Goal: Information Seeking & Learning: Learn about a topic

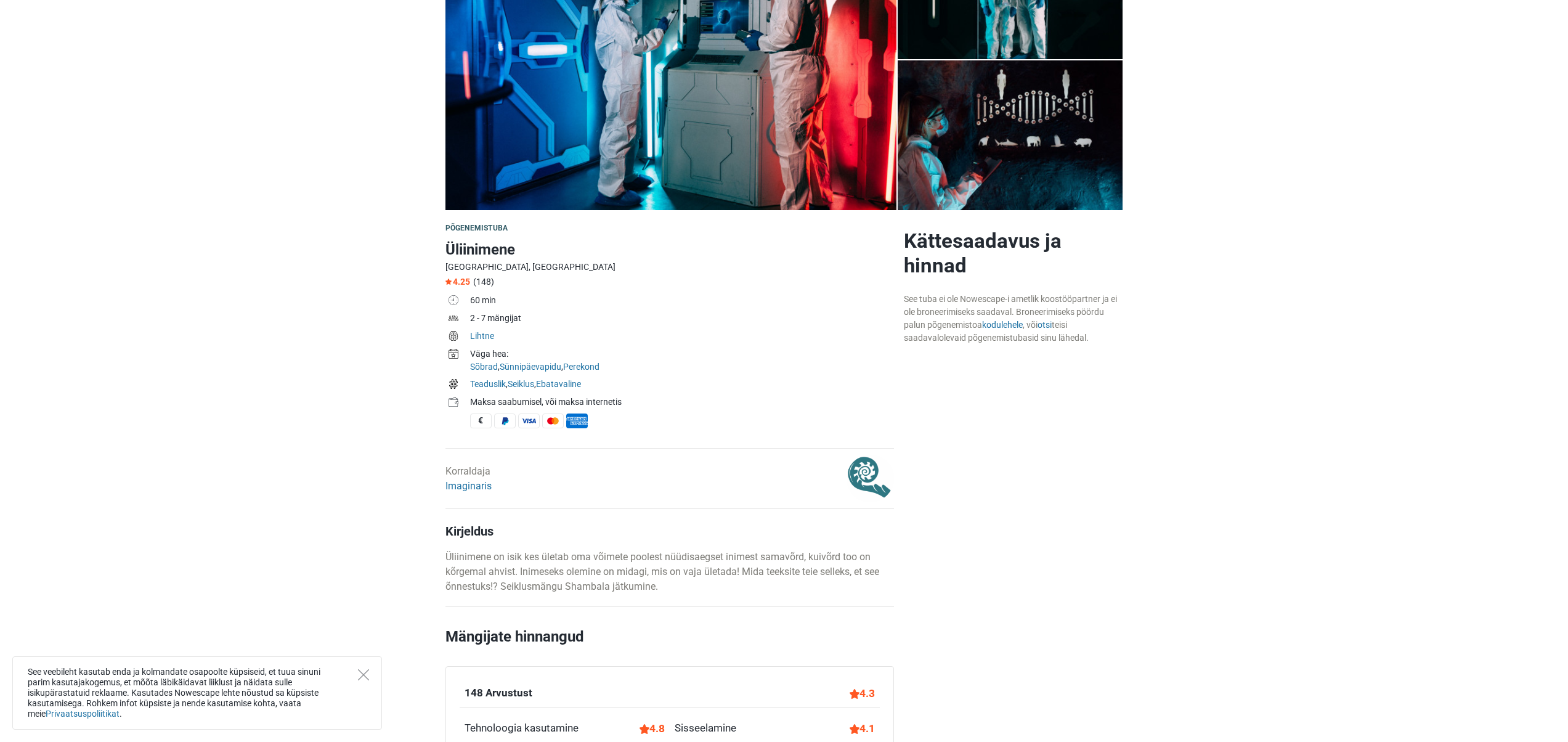
scroll to position [206, 0]
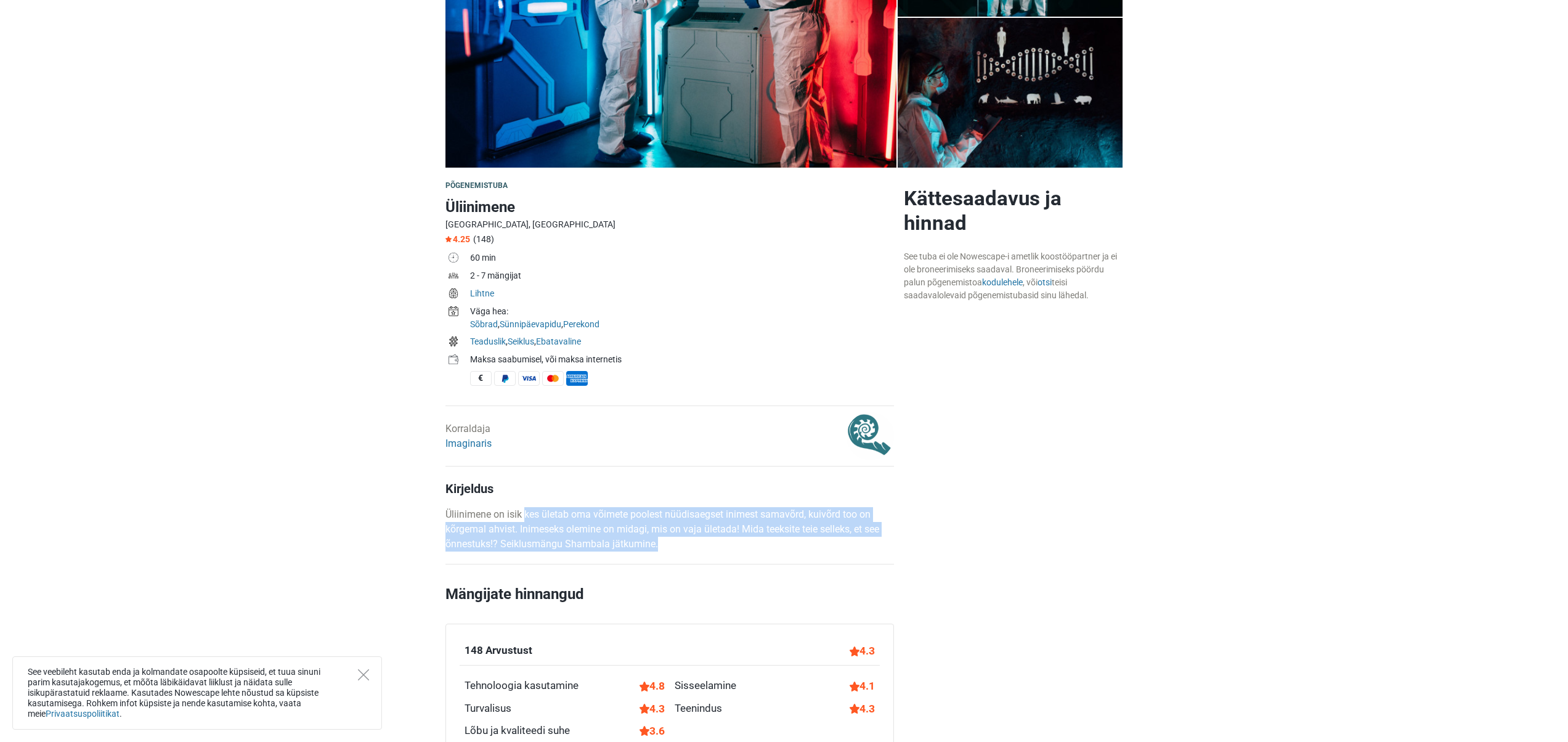
drag, startPoint x: 525, startPoint y: 515, endPoint x: 693, endPoint y: 541, distance: 170.0
click at [693, 541] on p "Üliinimene on isik kes ületab oma võimete poolest nüüdisaegset inimest samavõrd…" at bounding box center [669, 529] width 449 height 45
click at [695, 542] on p "Üliinimene on isik kes ületab oma võimete poolest nüüdisaegset inimest samavõrd…" at bounding box center [669, 529] width 449 height 45
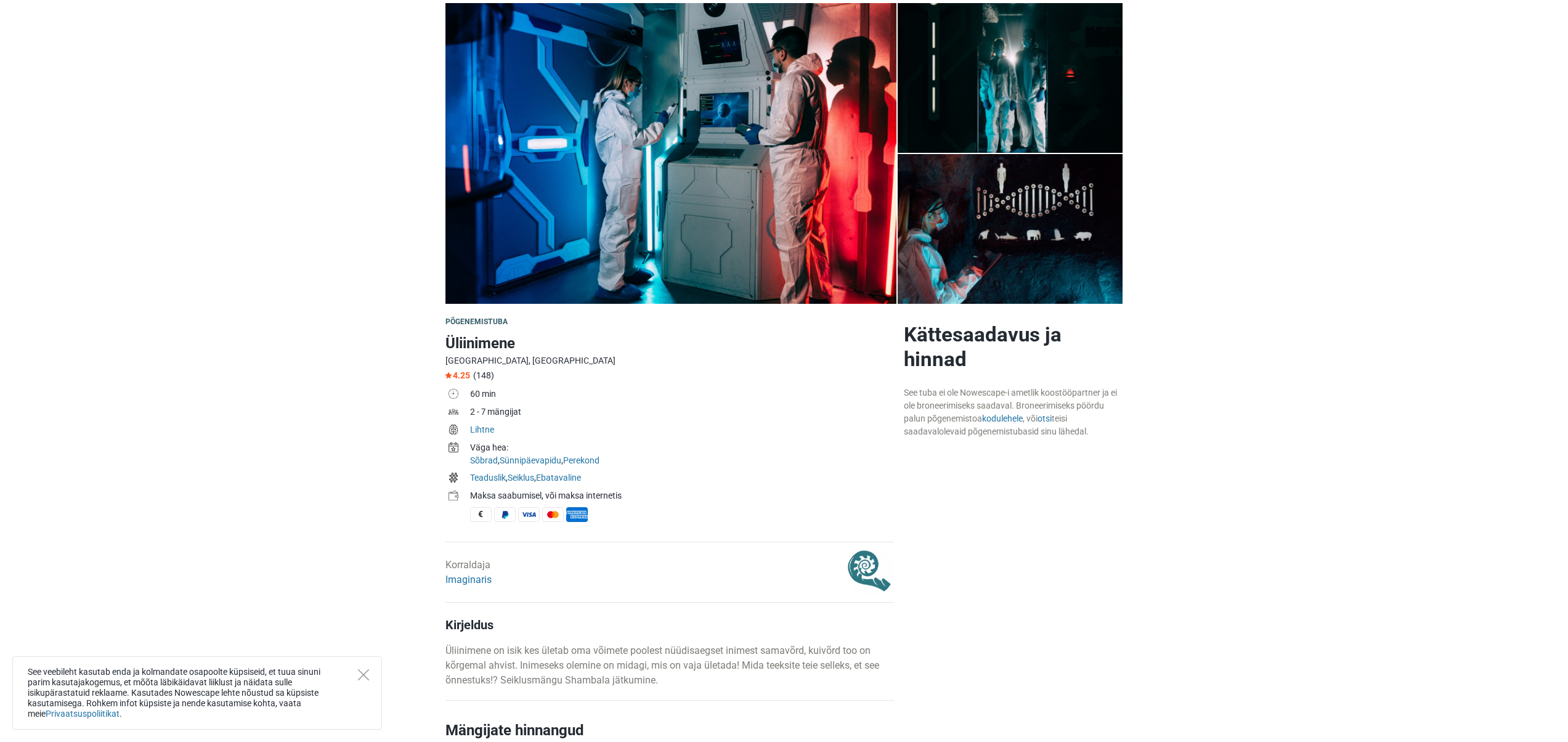
scroll to position [0, 0]
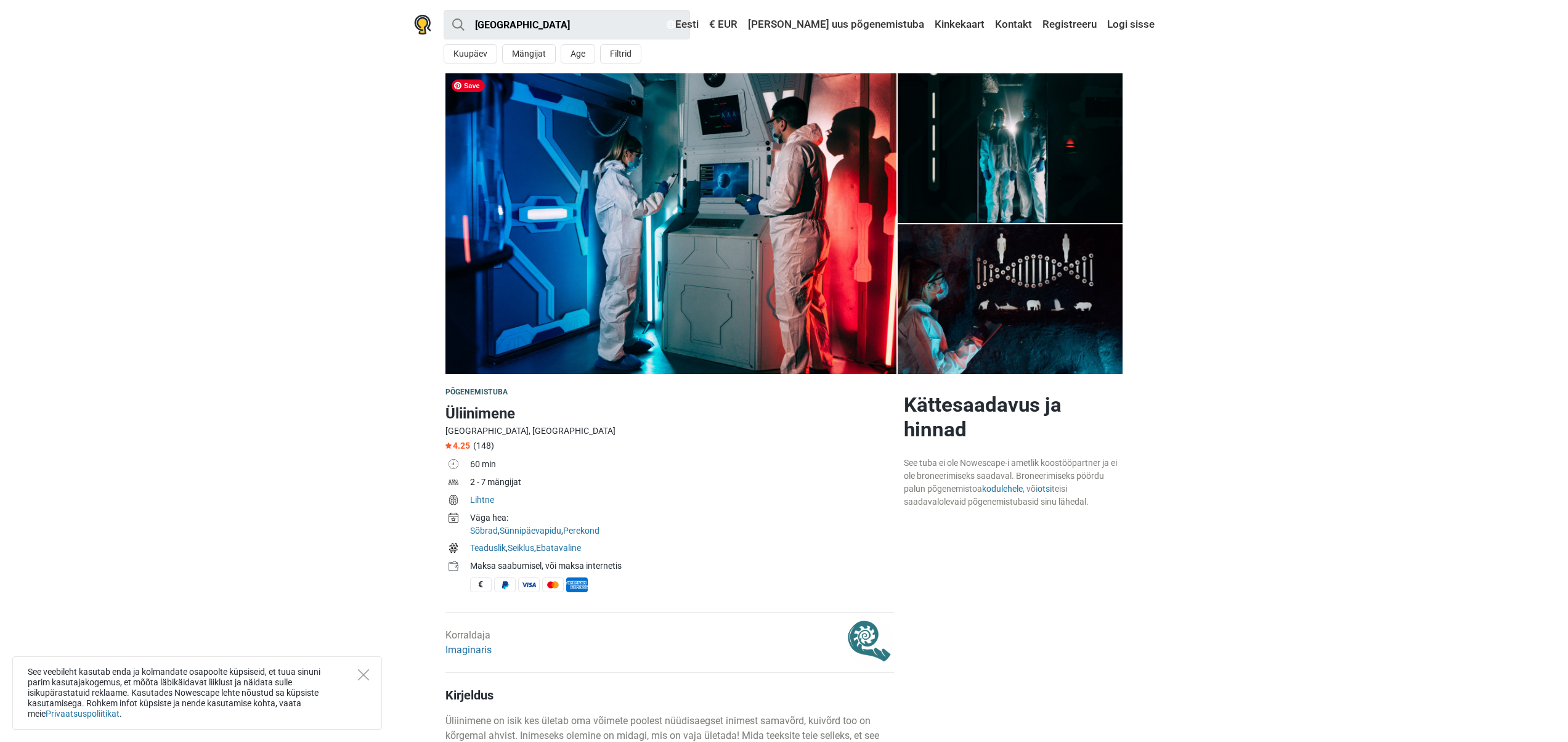
click at [762, 250] on img at bounding box center [670, 223] width 451 height 301
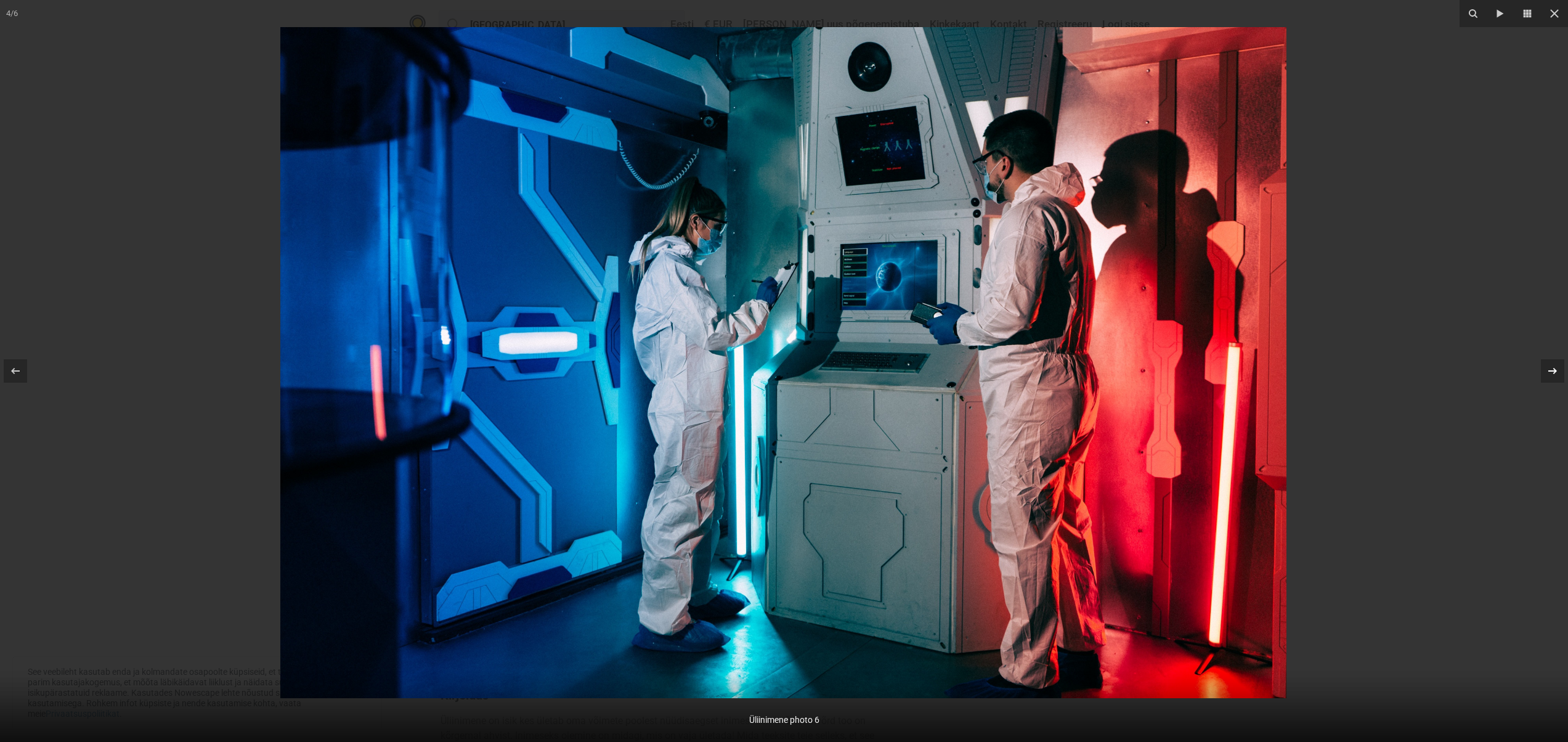
click at [1558, 369] on icon at bounding box center [1552, 371] width 15 height 15
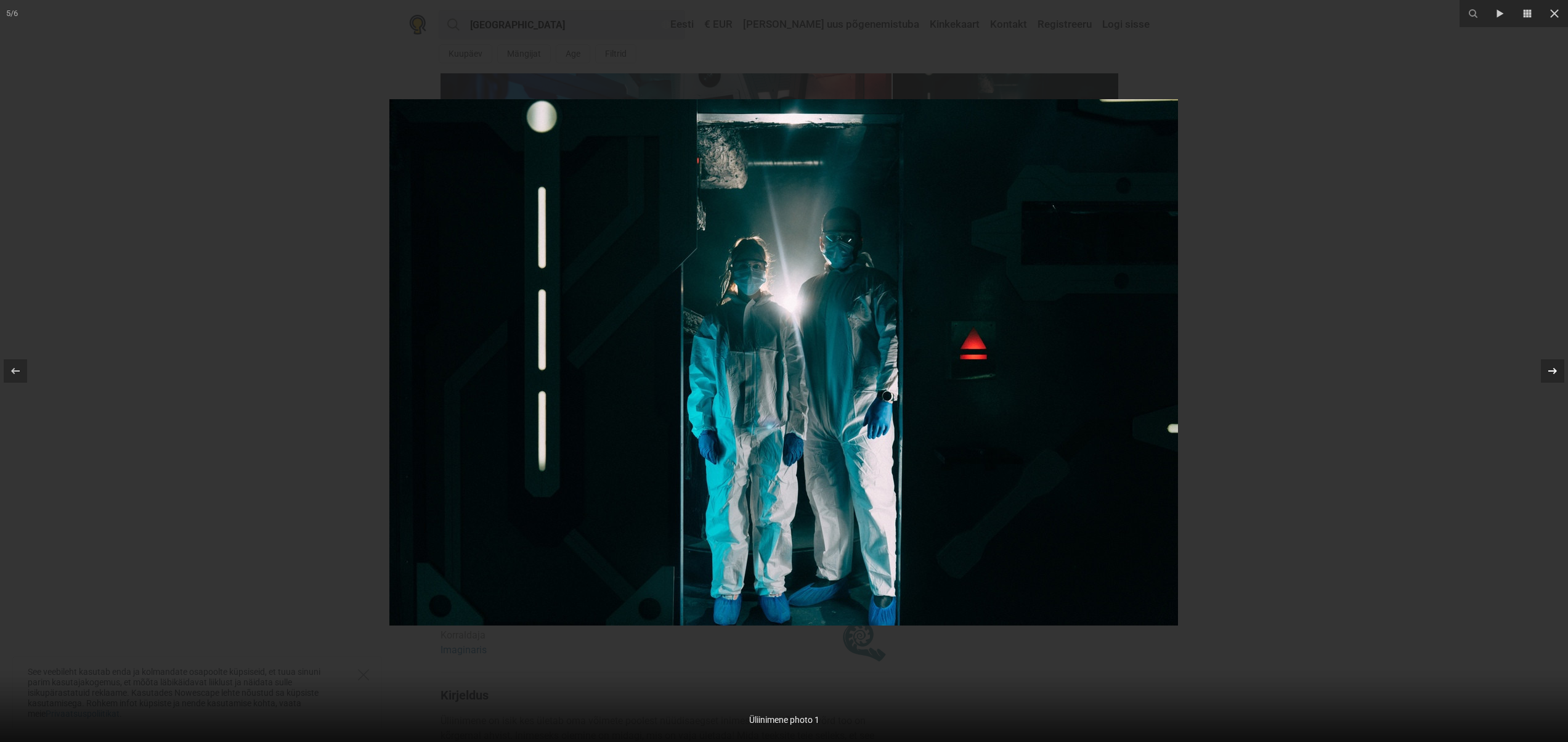
click at [1558, 369] on icon at bounding box center [1552, 371] width 15 height 15
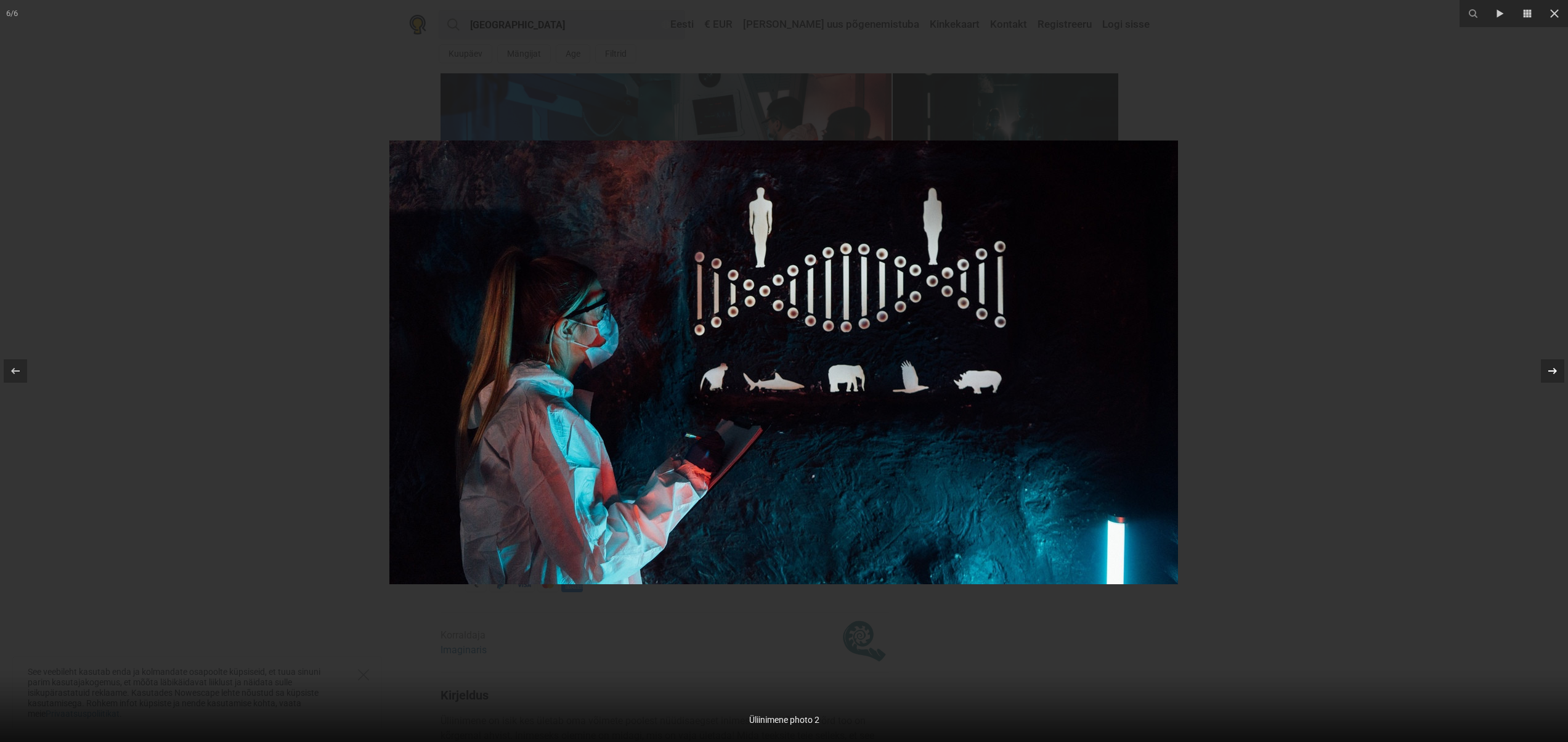
click at [1558, 369] on icon at bounding box center [1552, 371] width 15 height 15
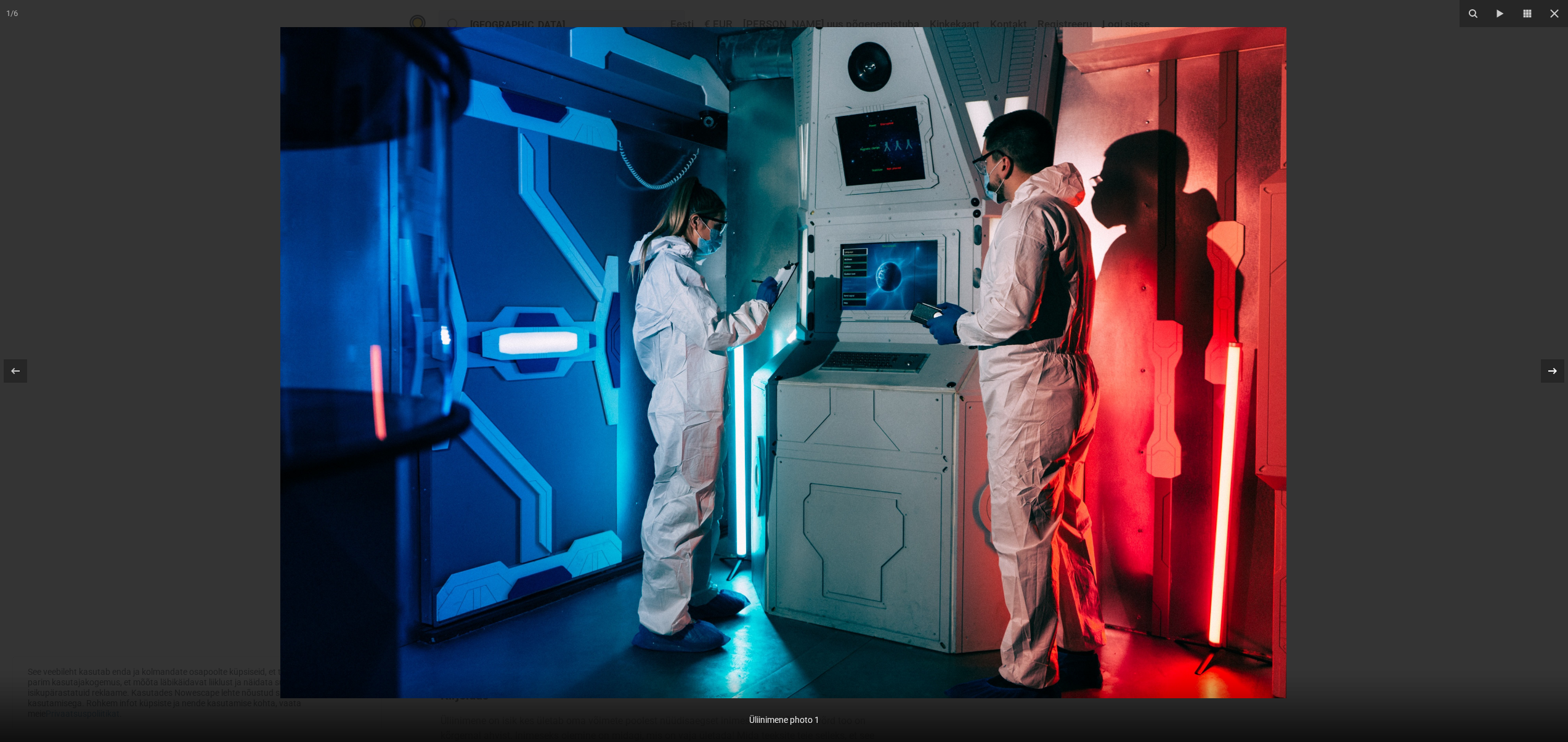
click at [1558, 369] on icon at bounding box center [1552, 371] width 15 height 15
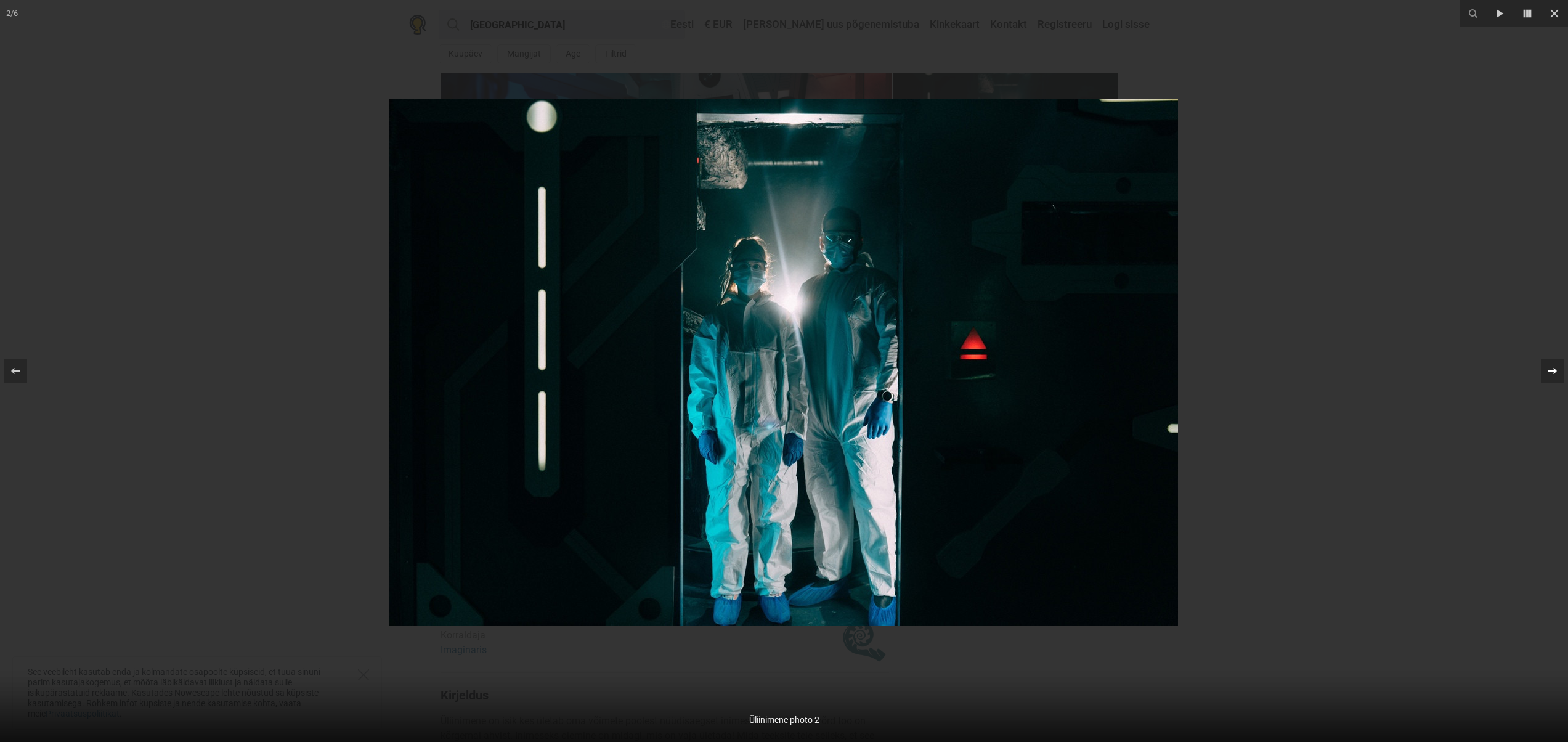
click at [1558, 369] on icon at bounding box center [1552, 371] width 15 height 15
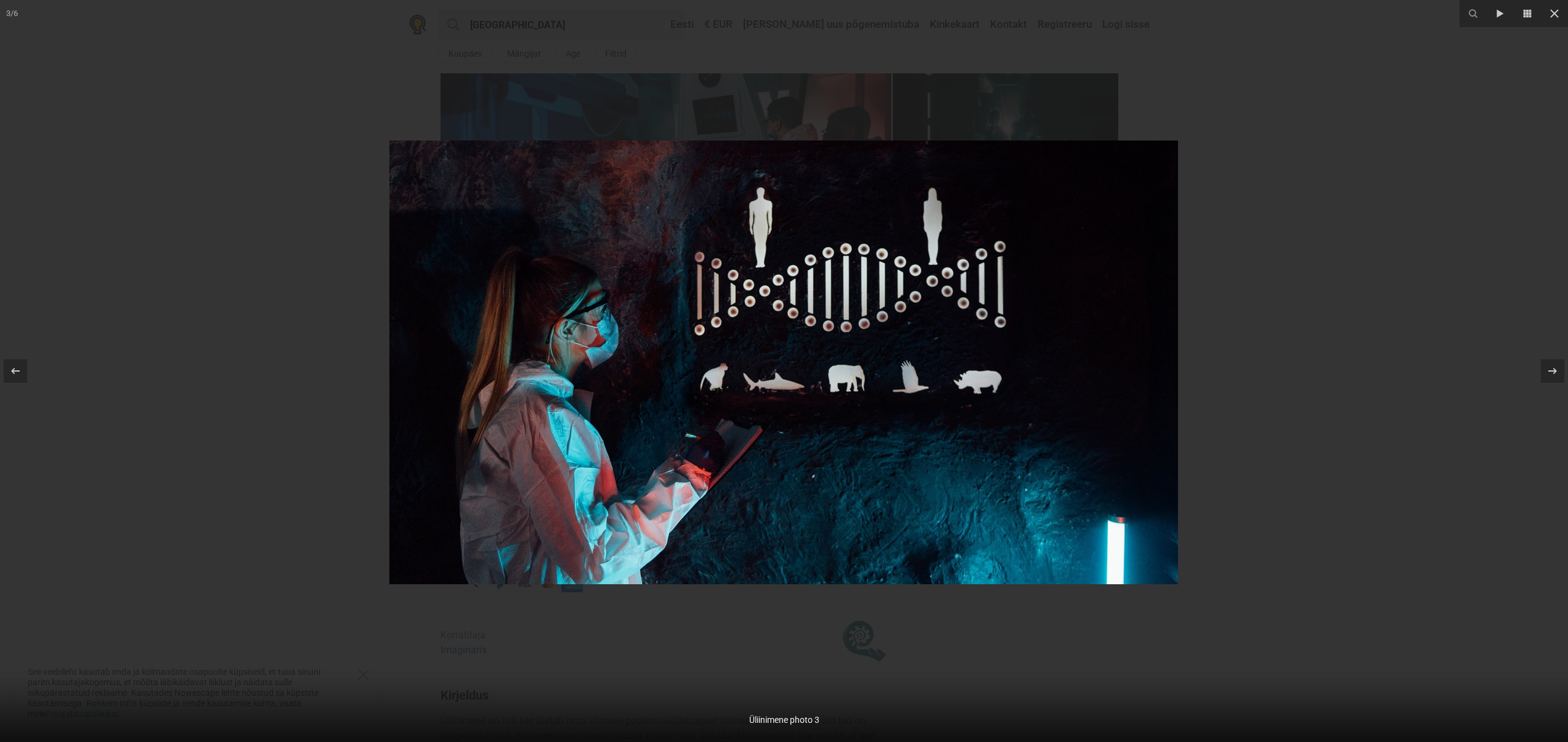
click at [1439, 285] on div at bounding box center [784, 371] width 1568 height 742
